Goal: Information Seeking & Learning: Check status

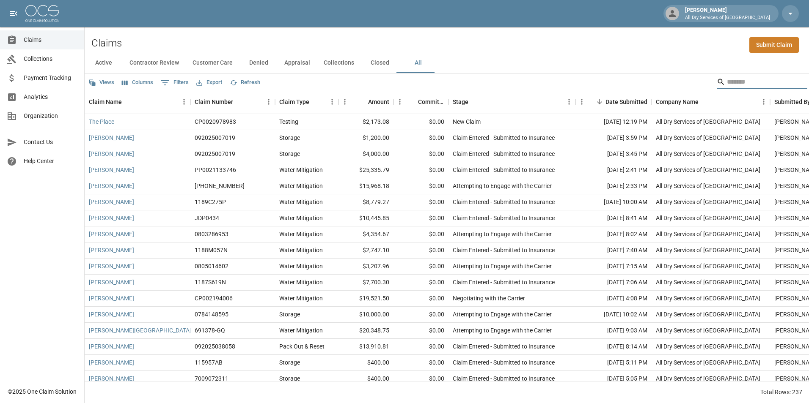
click at [727, 84] on input "Search" at bounding box center [761, 82] width 68 height 14
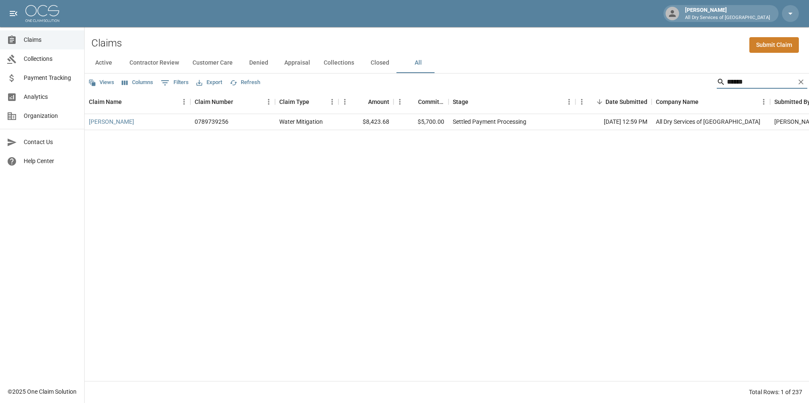
type input "******"
click at [115, 126] on link "[PERSON_NAME]" at bounding box center [111, 122] width 45 height 8
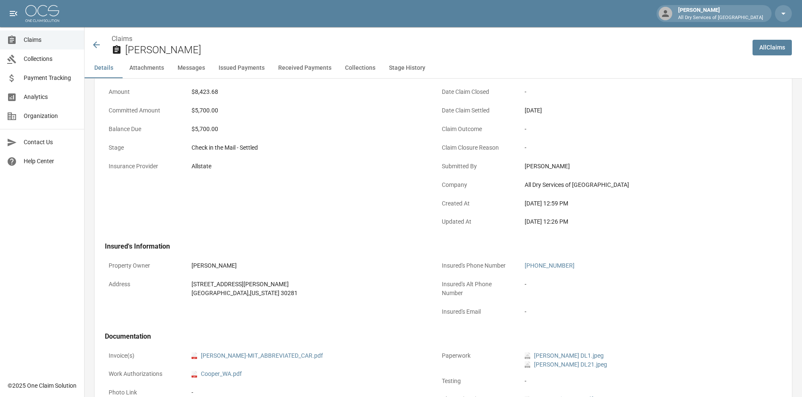
scroll to position [127, 0]
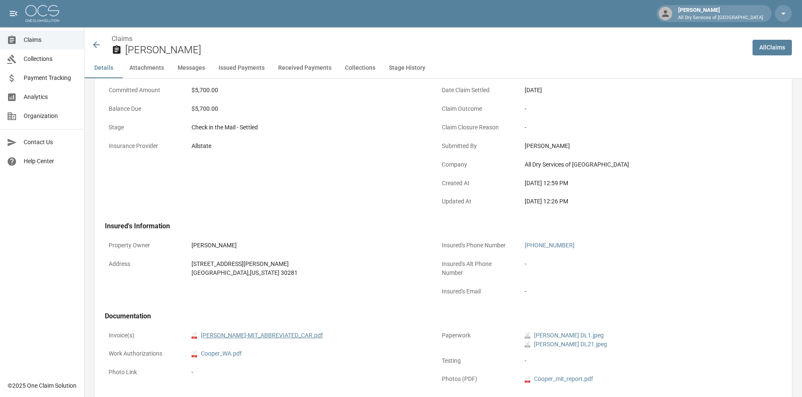
click at [291, 335] on link "pdf BRANDON_COOPER-MIT_ABBREVIATED_CAR.pdf" at bounding box center [258, 335] width 132 height 9
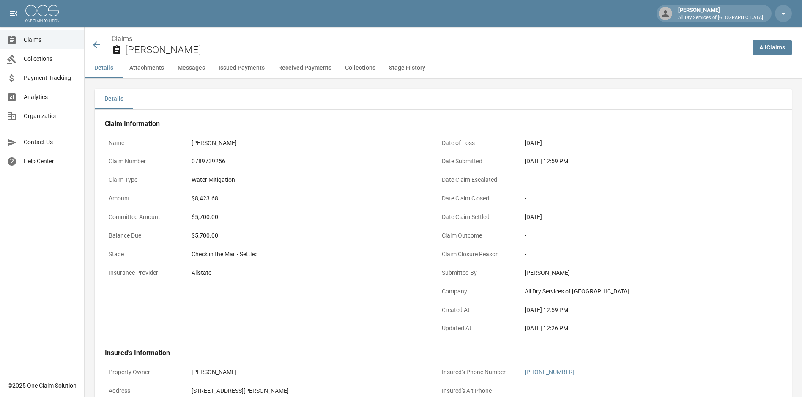
click at [38, 38] on span "Claims" at bounding box center [51, 40] width 54 height 9
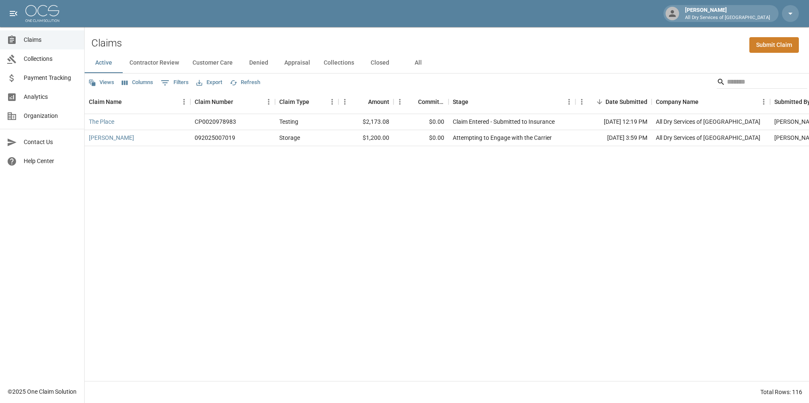
click at [417, 63] on button "All" at bounding box center [418, 63] width 38 height 20
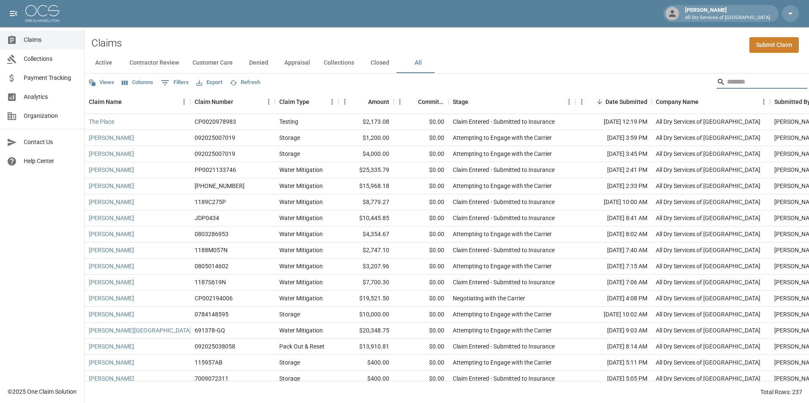
click at [759, 78] on input "Search" at bounding box center [761, 82] width 68 height 14
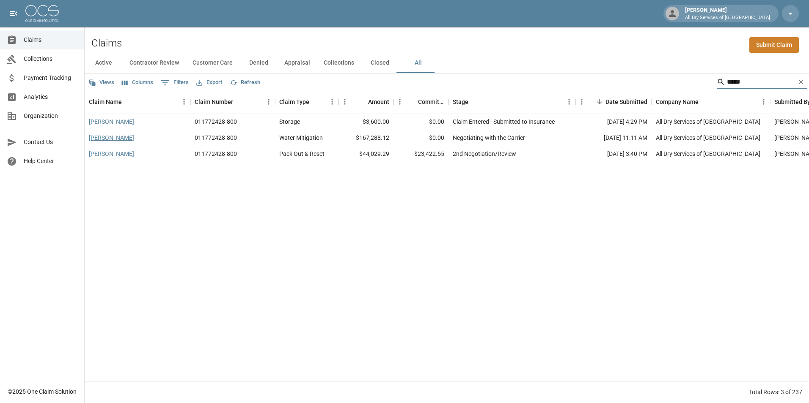
type input "*****"
click at [107, 135] on link "[PERSON_NAME]" at bounding box center [111, 138] width 45 height 8
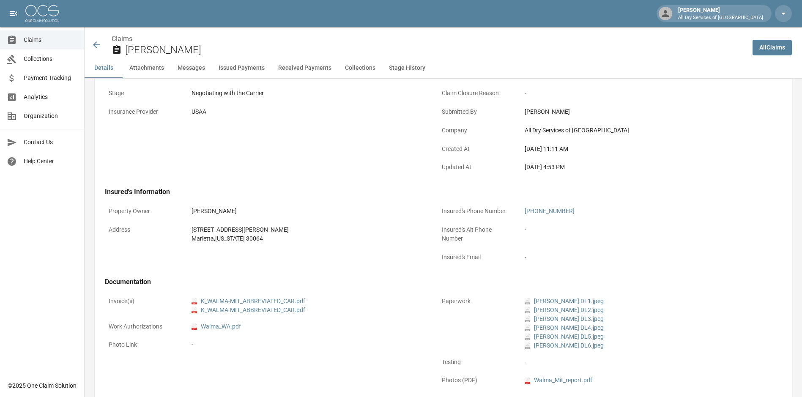
scroll to position [169, 0]
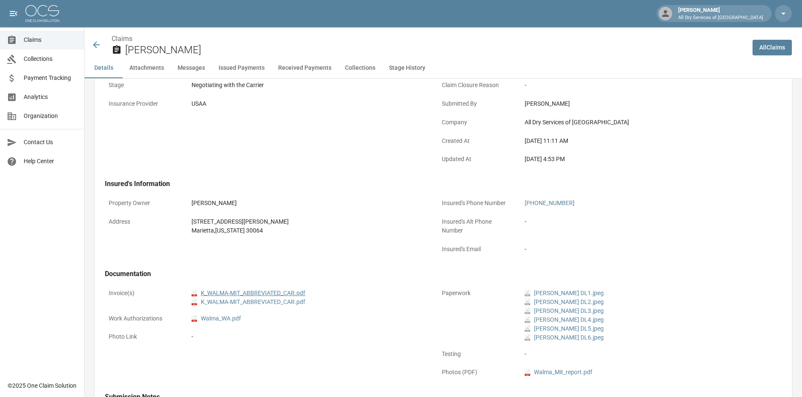
click at [252, 292] on link "pdf K_WALMA-MIT_ABBREVIATED_CAR.pdf" at bounding box center [249, 293] width 114 height 9
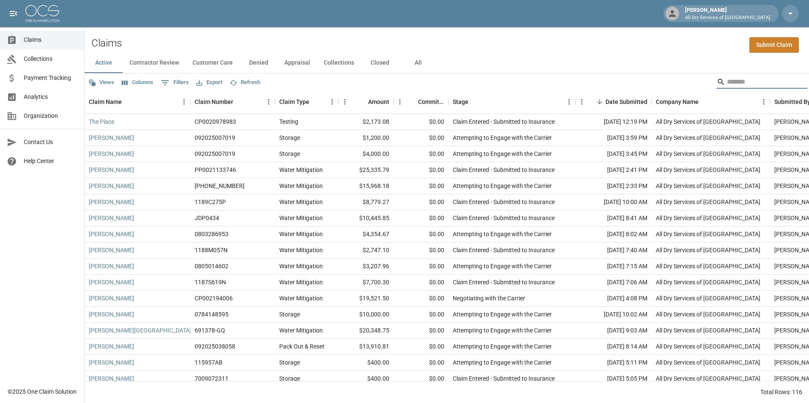
click at [750, 81] on input "Search" at bounding box center [761, 82] width 68 height 14
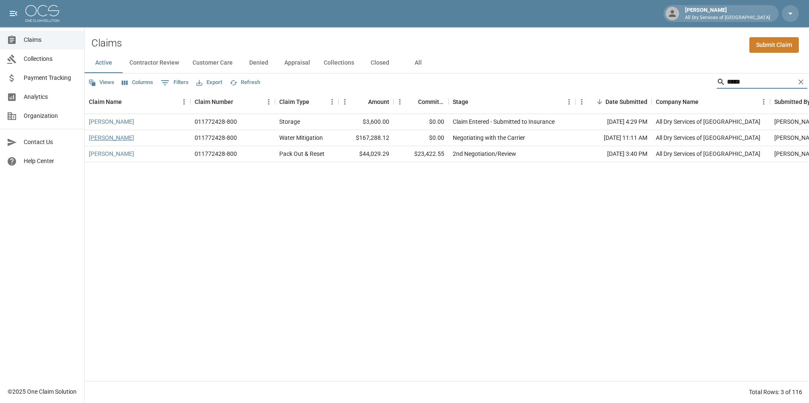
type input "*****"
click at [106, 137] on link "[PERSON_NAME]" at bounding box center [111, 138] width 45 height 8
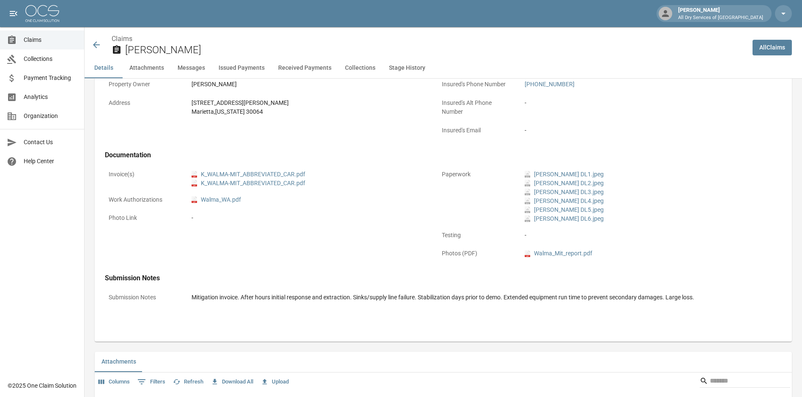
scroll to position [295, 0]
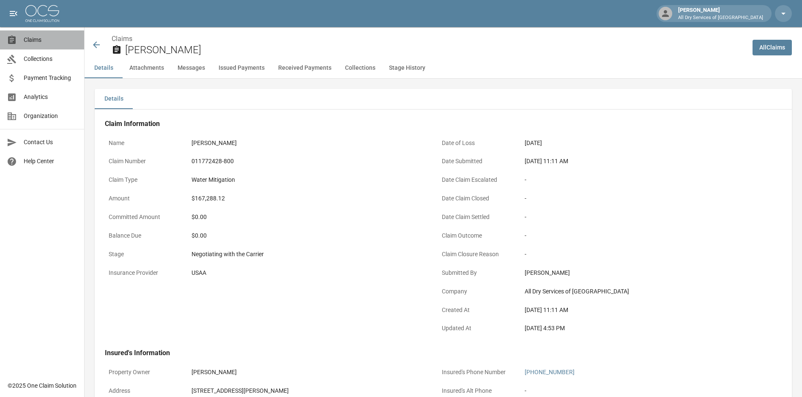
click at [32, 37] on span "Claims" at bounding box center [51, 40] width 54 height 9
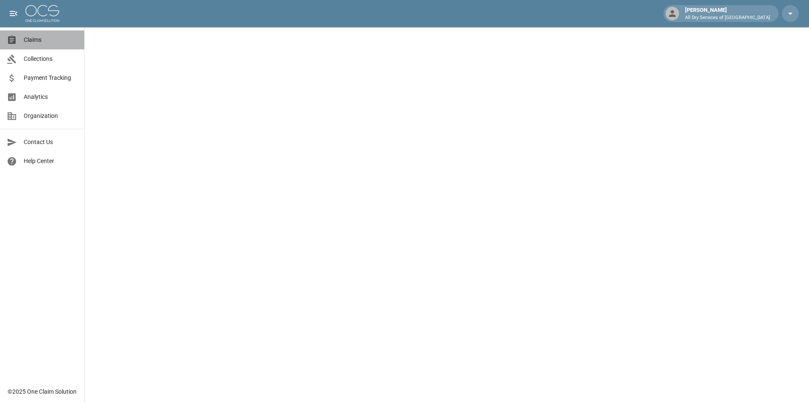
click at [38, 39] on span "Claims" at bounding box center [51, 40] width 54 height 9
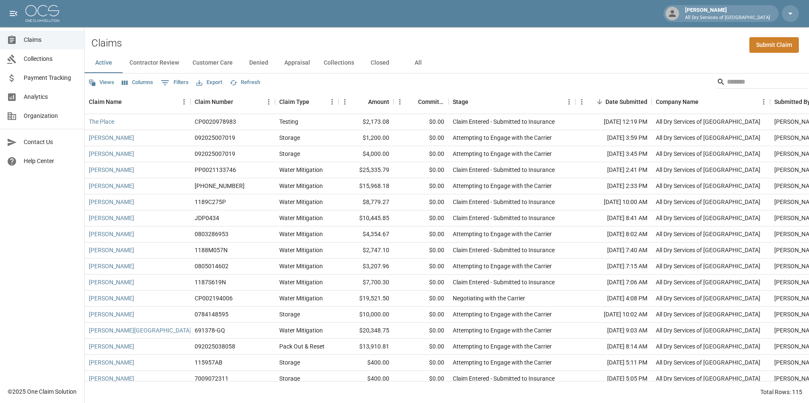
click at [258, 61] on button "Denied" at bounding box center [258, 63] width 38 height 20
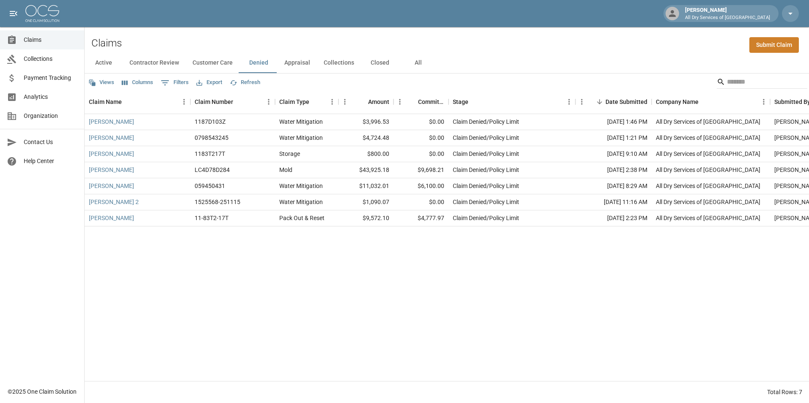
click at [382, 15] on div "Joe Antonelli All Dry Services of Atlanta" at bounding box center [404, 13] width 809 height 27
